Goal: Task Accomplishment & Management: Manage account settings

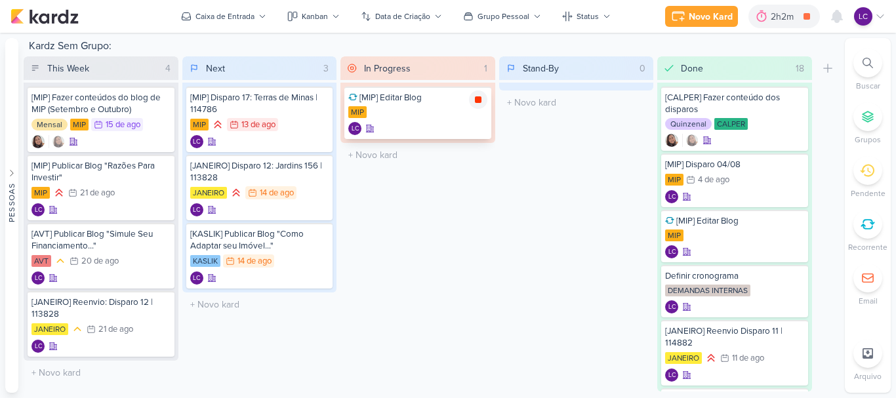
scroll to position [741, 0]
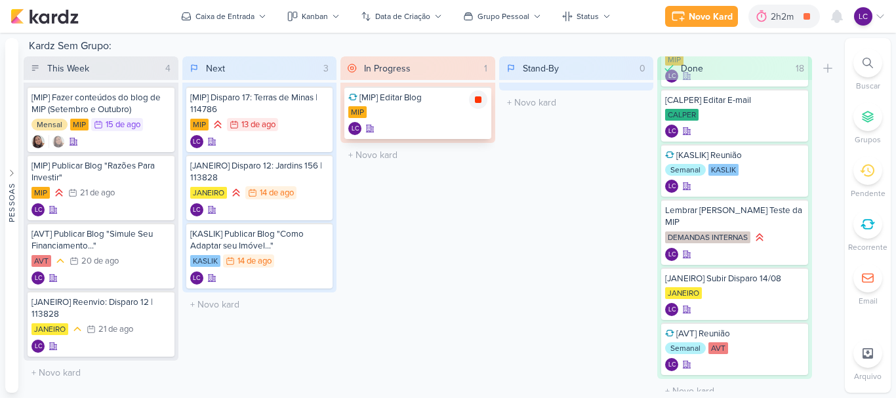
click at [474, 96] on icon at bounding box center [478, 99] width 10 height 10
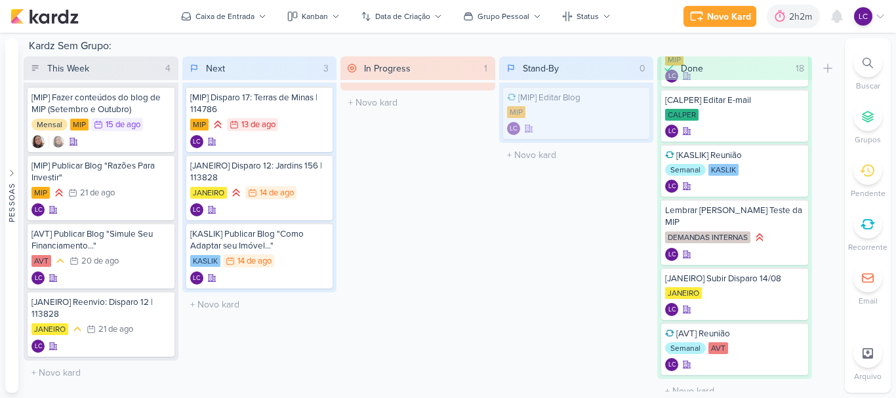
scroll to position [797, 0]
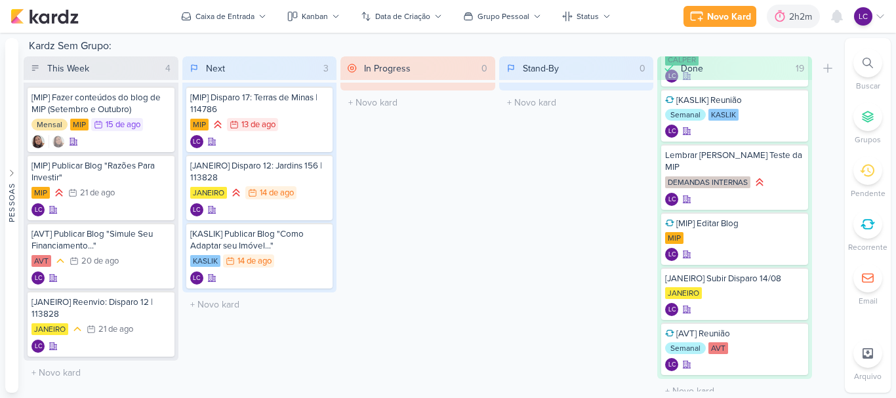
click at [872, 226] on icon at bounding box center [868, 224] width 14 height 14
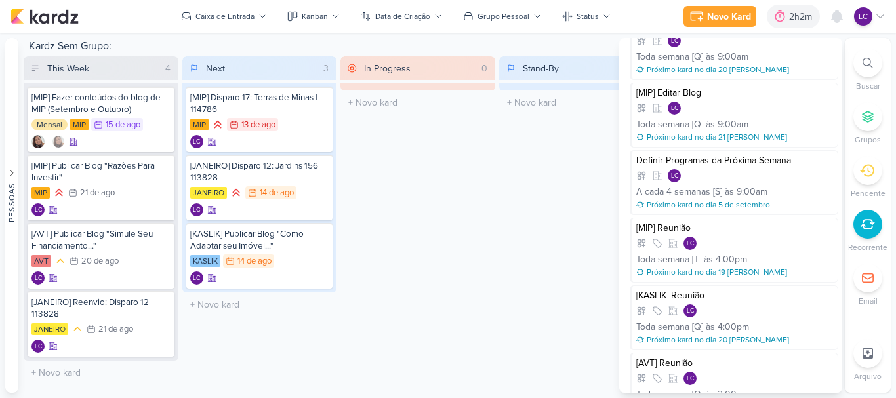
scroll to position [100, 0]
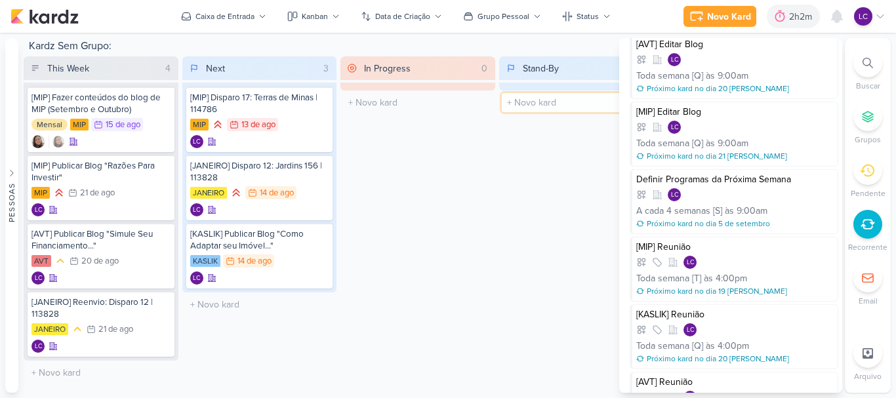
click at [554, 102] on input "text" at bounding box center [577, 102] width 150 height 19
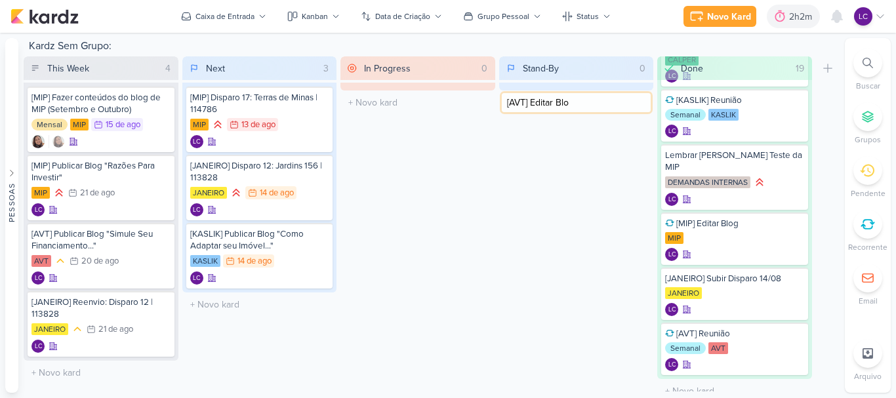
type input "[AVT] Editar Blog"
click at [570, 111] on div "LC" at bounding box center [576, 112] width 139 height 13
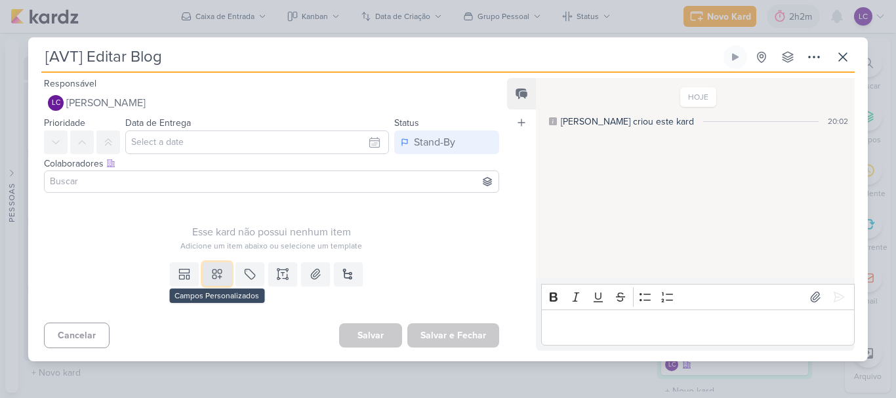
click at [209, 282] on button at bounding box center [217, 274] width 29 height 24
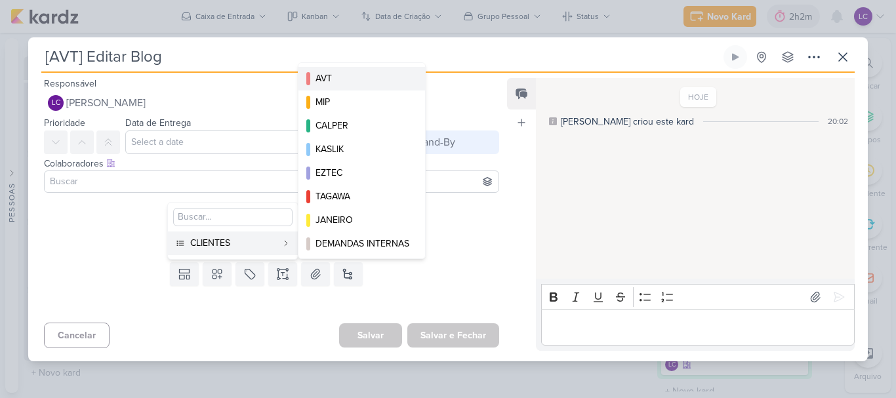
click at [367, 75] on div "AVT" at bounding box center [363, 79] width 94 height 14
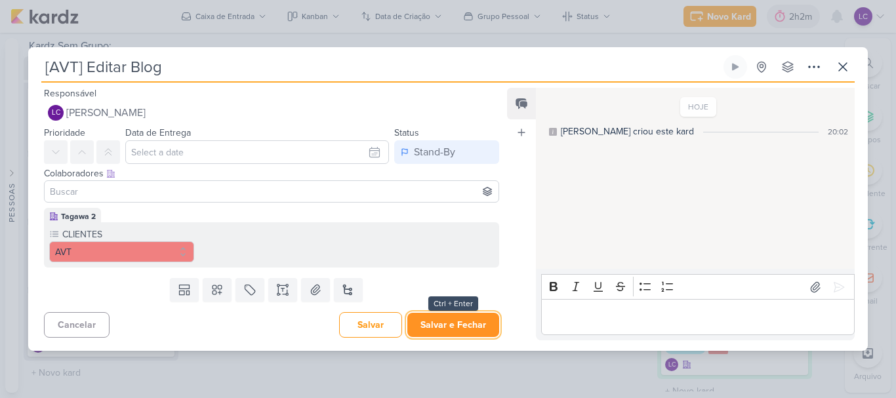
click at [437, 327] on button "Salvar e Fechar" at bounding box center [453, 325] width 92 height 24
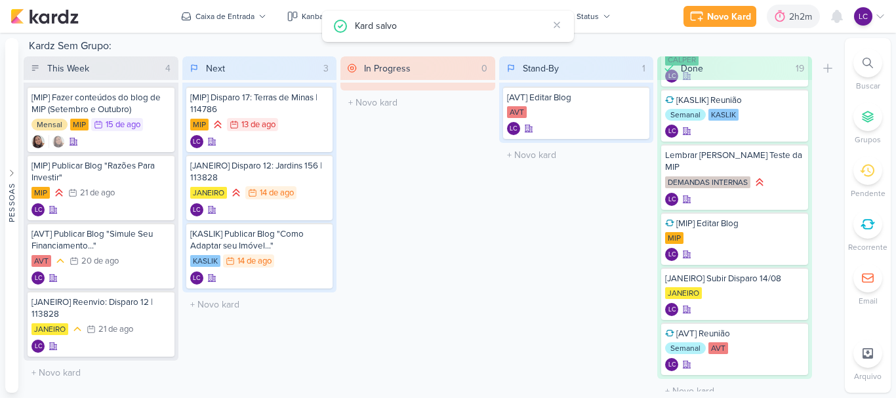
click at [571, 142] on div "[AVT] Editar Blog AVT LC" at bounding box center [576, 113] width 155 height 60
click at [569, 146] on input "text" at bounding box center [577, 155] width 150 height 19
type input "[MIP] Editar Blog"
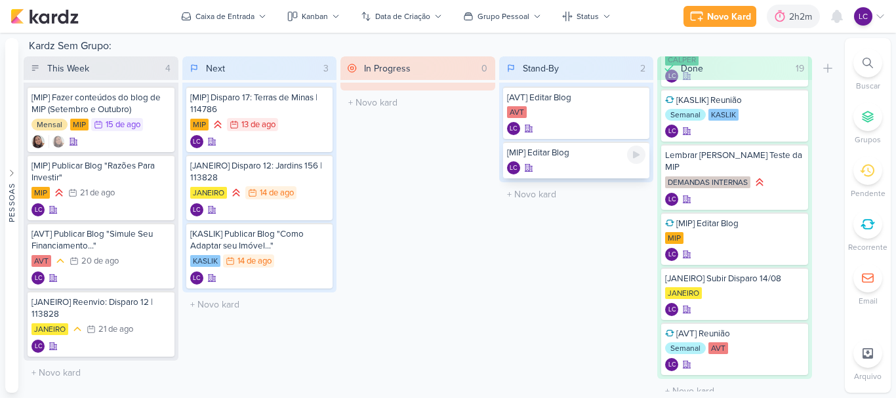
click at [591, 165] on div "LC" at bounding box center [576, 167] width 139 height 13
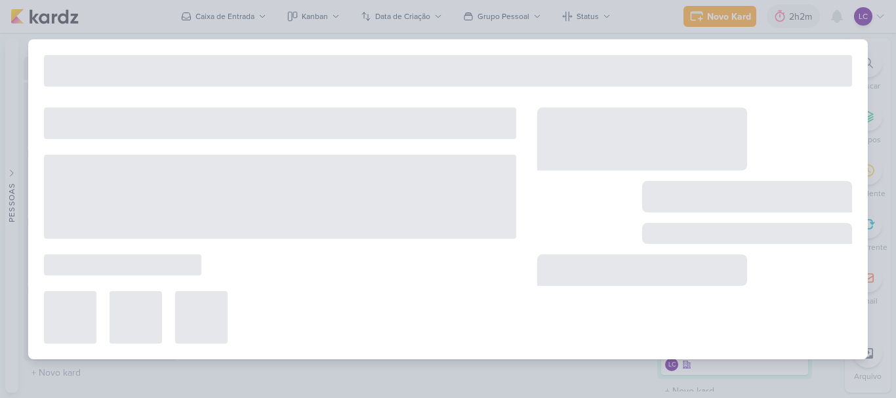
type input "[MIP] Editar Blog"
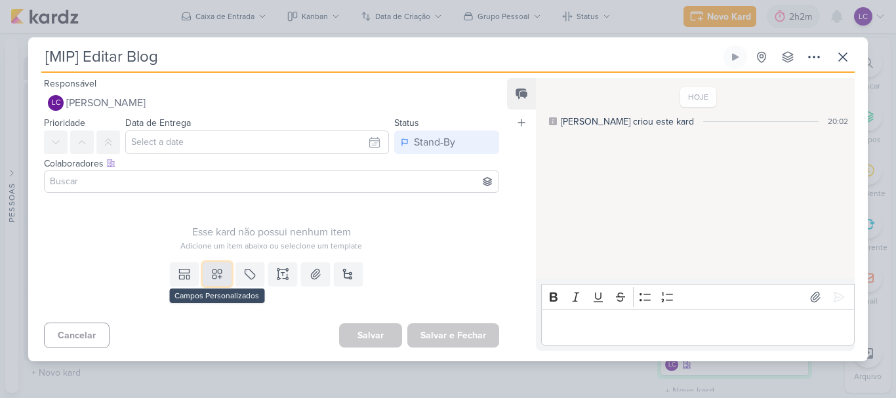
click at [211, 280] on icon at bounding box center [217, 274] width 13 height 13
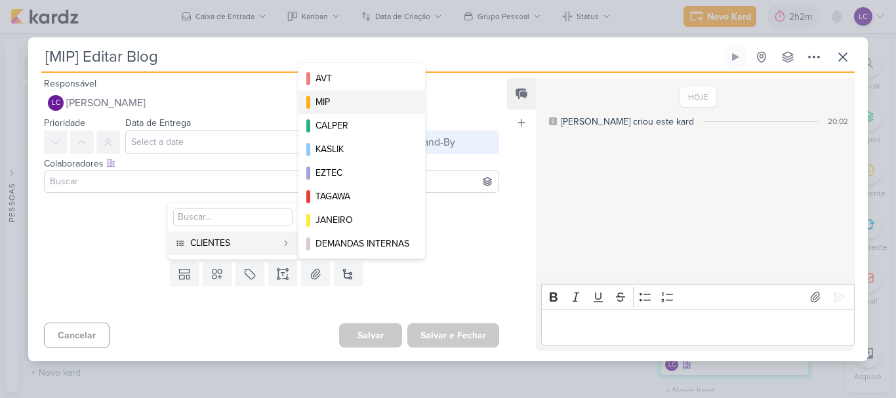
click at [354, 96] on div "MIP" at bounding box center [363, 102] width 94 height 14
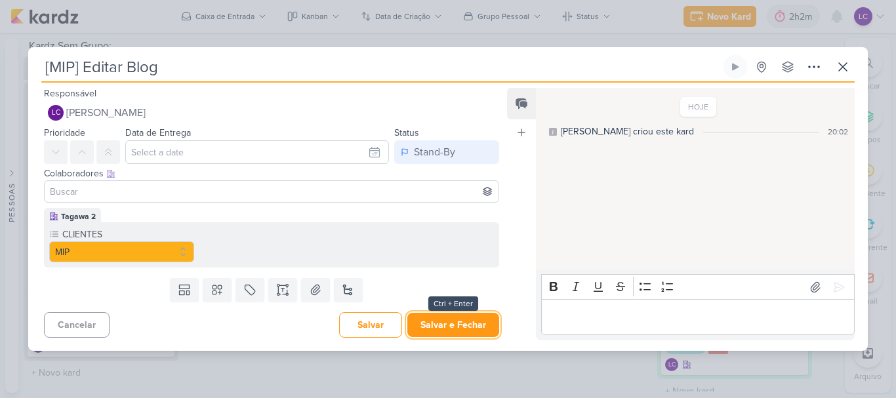
click at [431, 327] on button "Salvar e Fechar" at bounding box center [453, 325] width 92 height 24
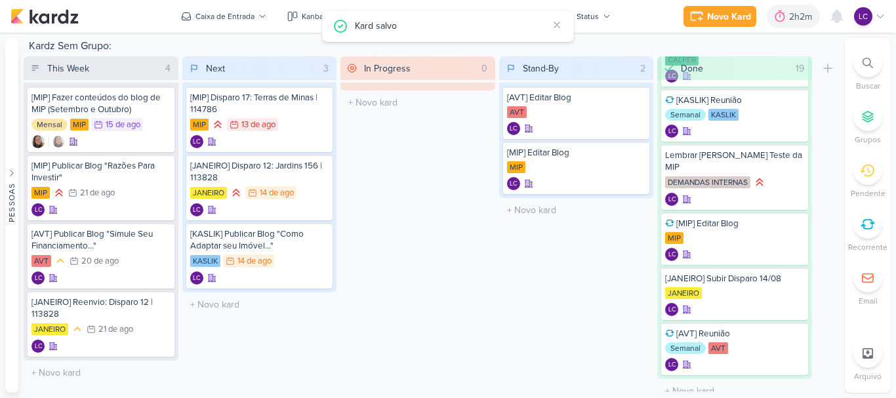
click at [868, 222] on icon at bounding box center [868, 224] width 14 height 14
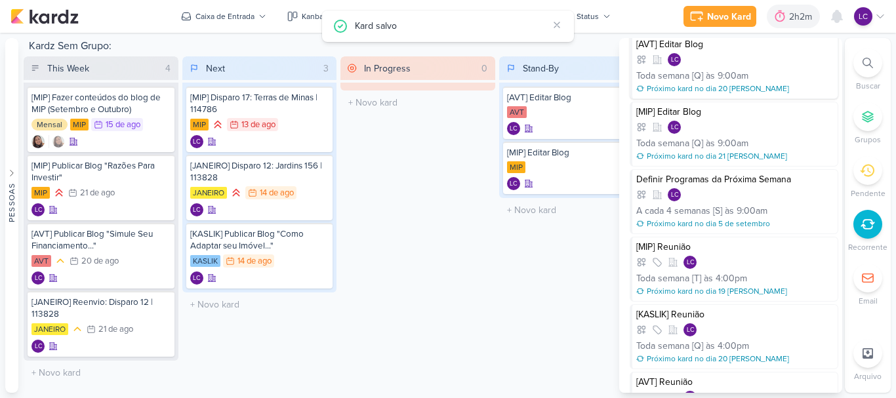
click at [797, 64] on div "LC" at bounding box center [734, 59] width 197 height 13
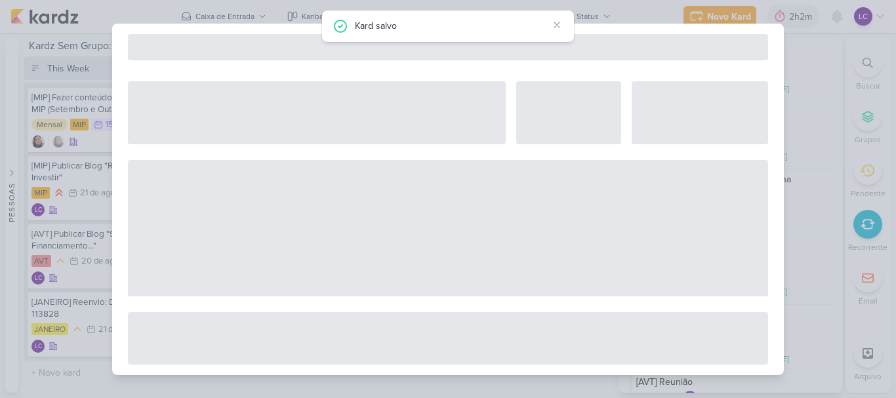
select select "12"
select select "week"
select select "9"
select select "America/Sao_Paulo"
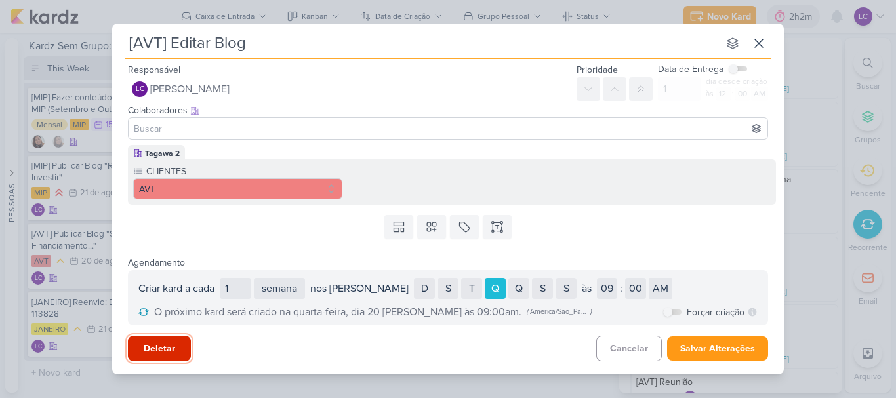
click at [153, 342] on button "Deletar" at bounding box center [159, 349] width 63 height 26
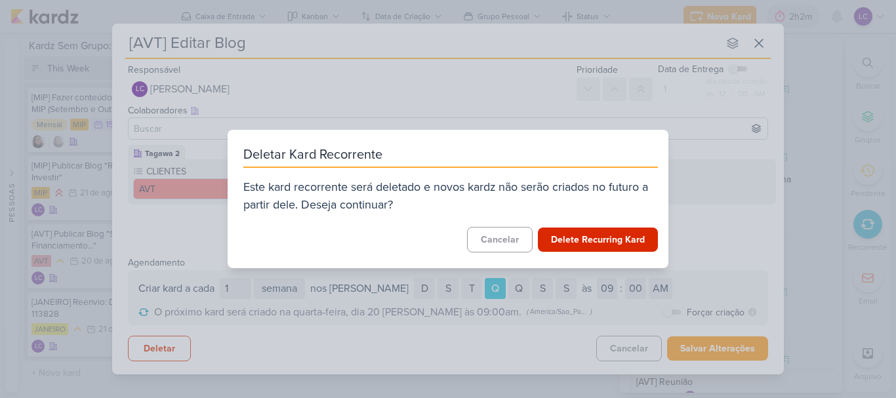
click at [607, 224] on div "Deletar Kard Recorrente Este kard recorrente será deletado e novos kardz não se…" at bounding box center [448, 199] width 441 height 138
click at [611, 236] on button "Delete Recurring Kard" at bounding box center [598, 240] width 120 height 24
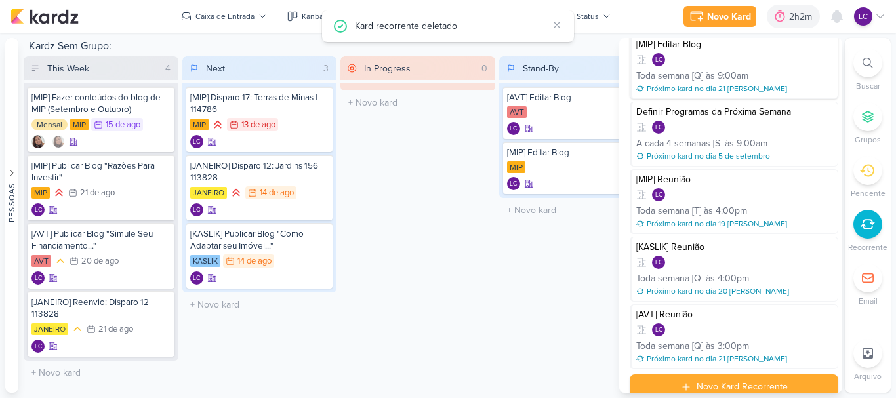
click at [704, 68] on div "[MIP] Editar Blog [PERSON_NAME] semana [Q] às 9:00am Próximo kard no dia 21 [PE…" at bounding box center [734, 66] width 209 height 65
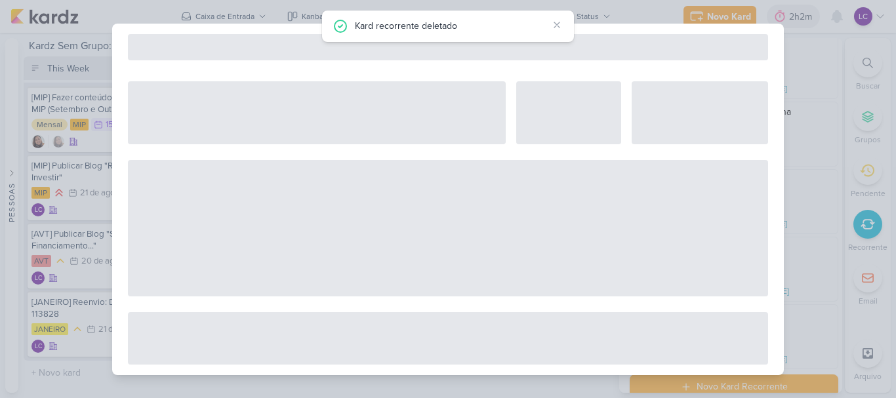
select select "12"
select select "week"
select select "9"
select select "America/Sao_Paulo"
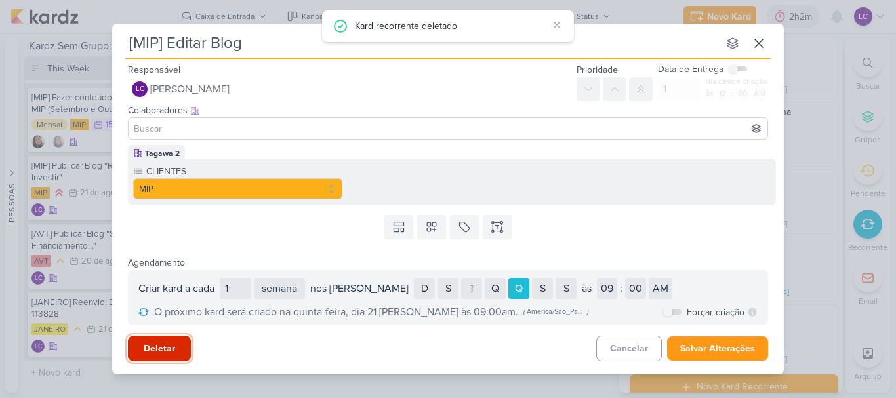
click at [150, 351] on button "Deletar" at bounding box center [159, 349] width 63 height 26
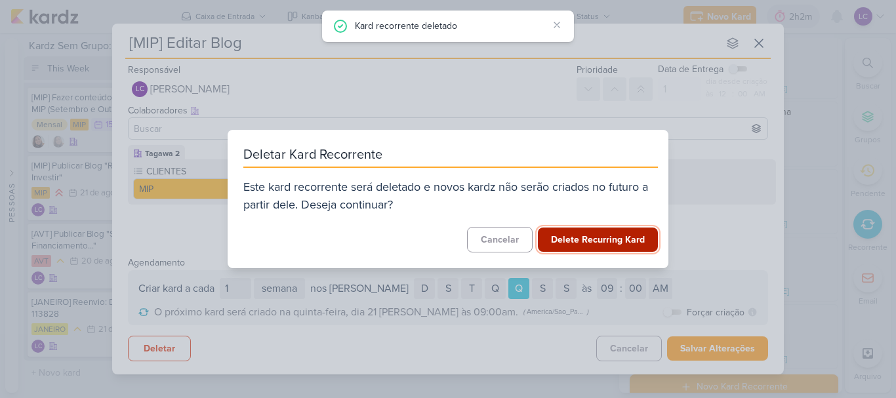
click at [583, 234] on button "Delete Recurring Kard" at bounding box center [598, 240] width 120 height 24
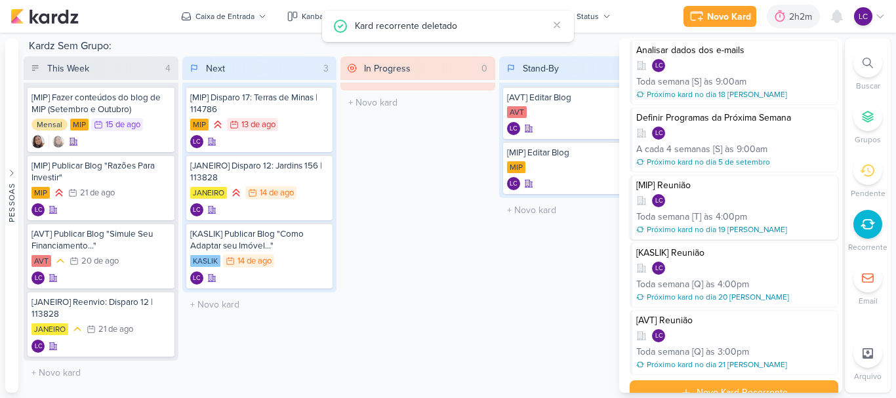
scroll to position [0, 0]
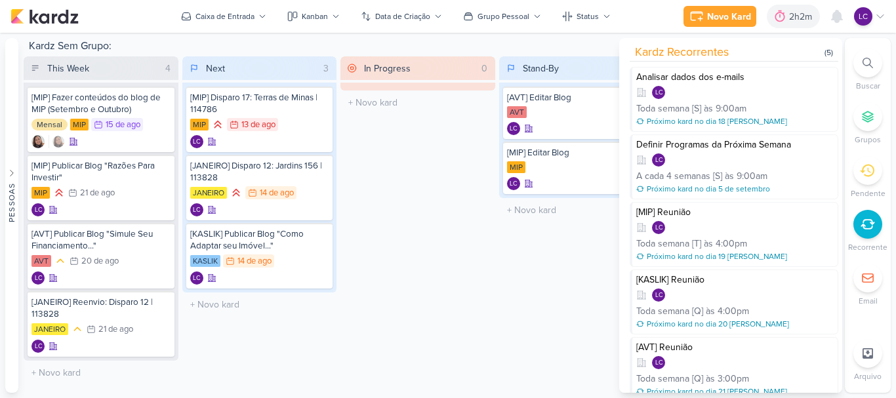
click at [524, 333] on div "Stand-By 2 Mover Para Esquerda Mover Para Direita [GEOGRAPHIC_DATA] [AVT] Edita…" at bounding box center [576, 223] width 155 height 335
